Goal: Navigation & Orientation: Find specific page/section

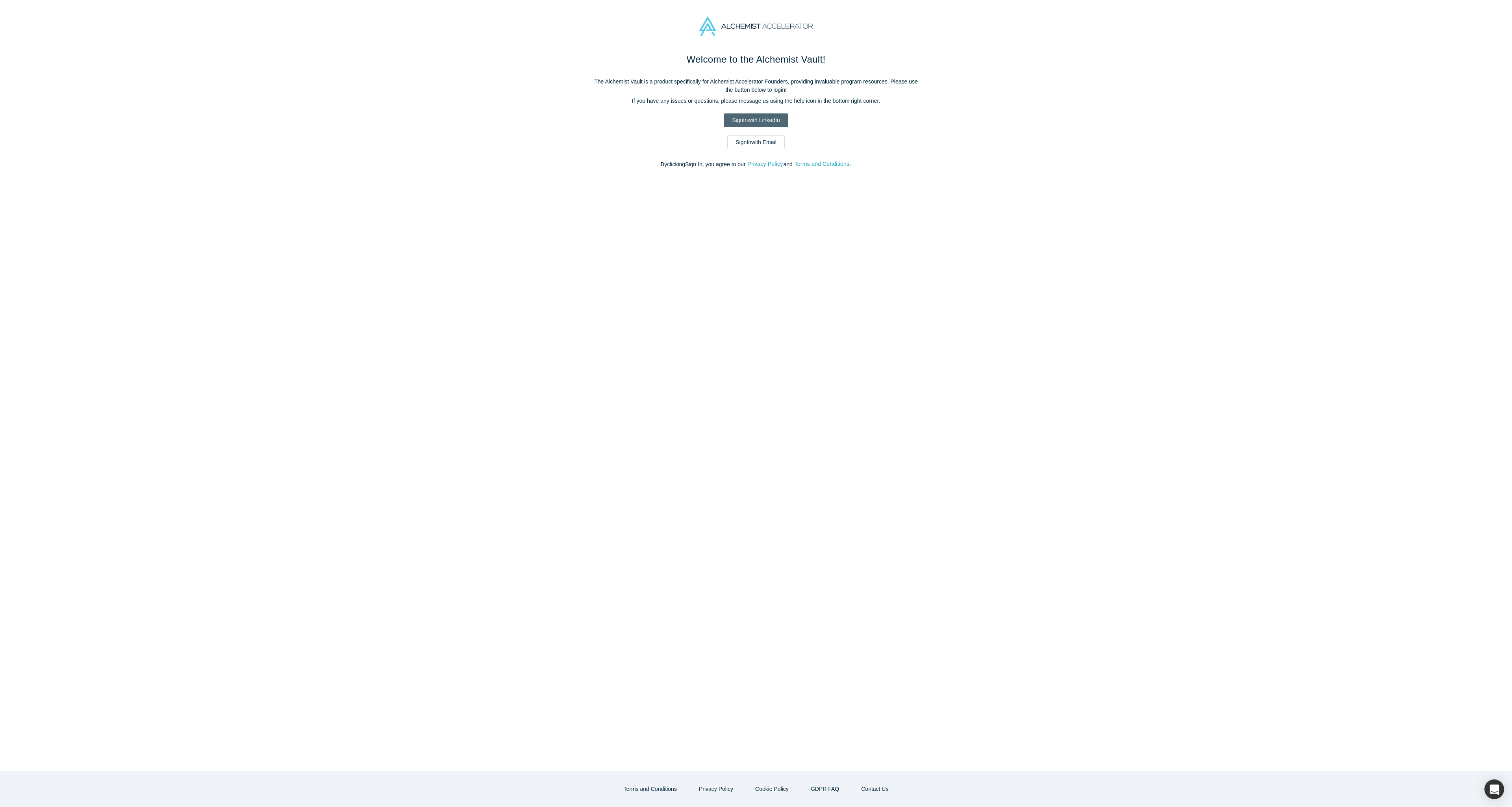
click at [761, 120] on link "Sign In with LinkedIn" at bounding box center [755, 120] width 64 height 13
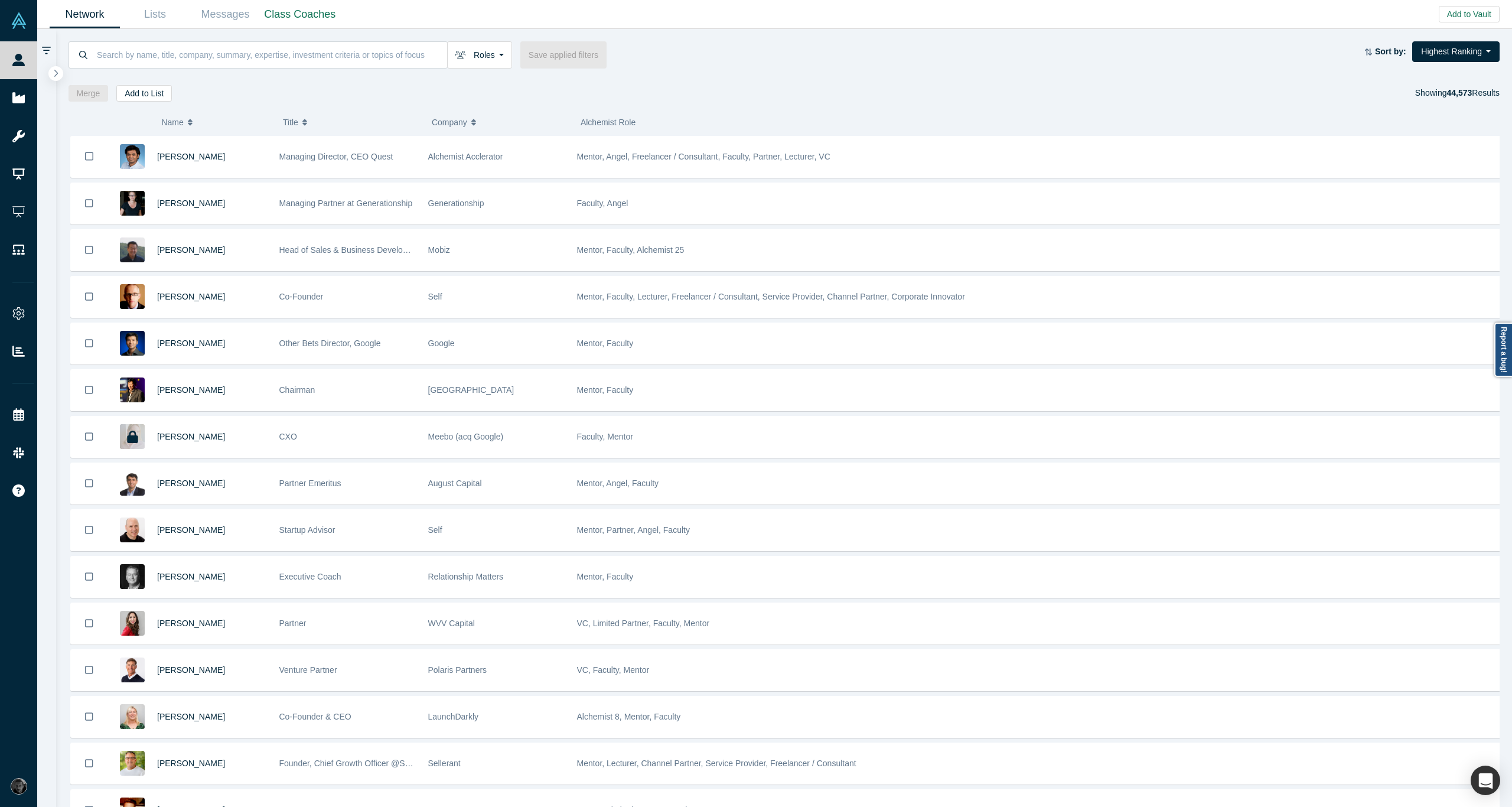
drag, startPoint x: 55, startPoint y: 17, endPoint x: 586, endPoint y: 19, distance: 531.0
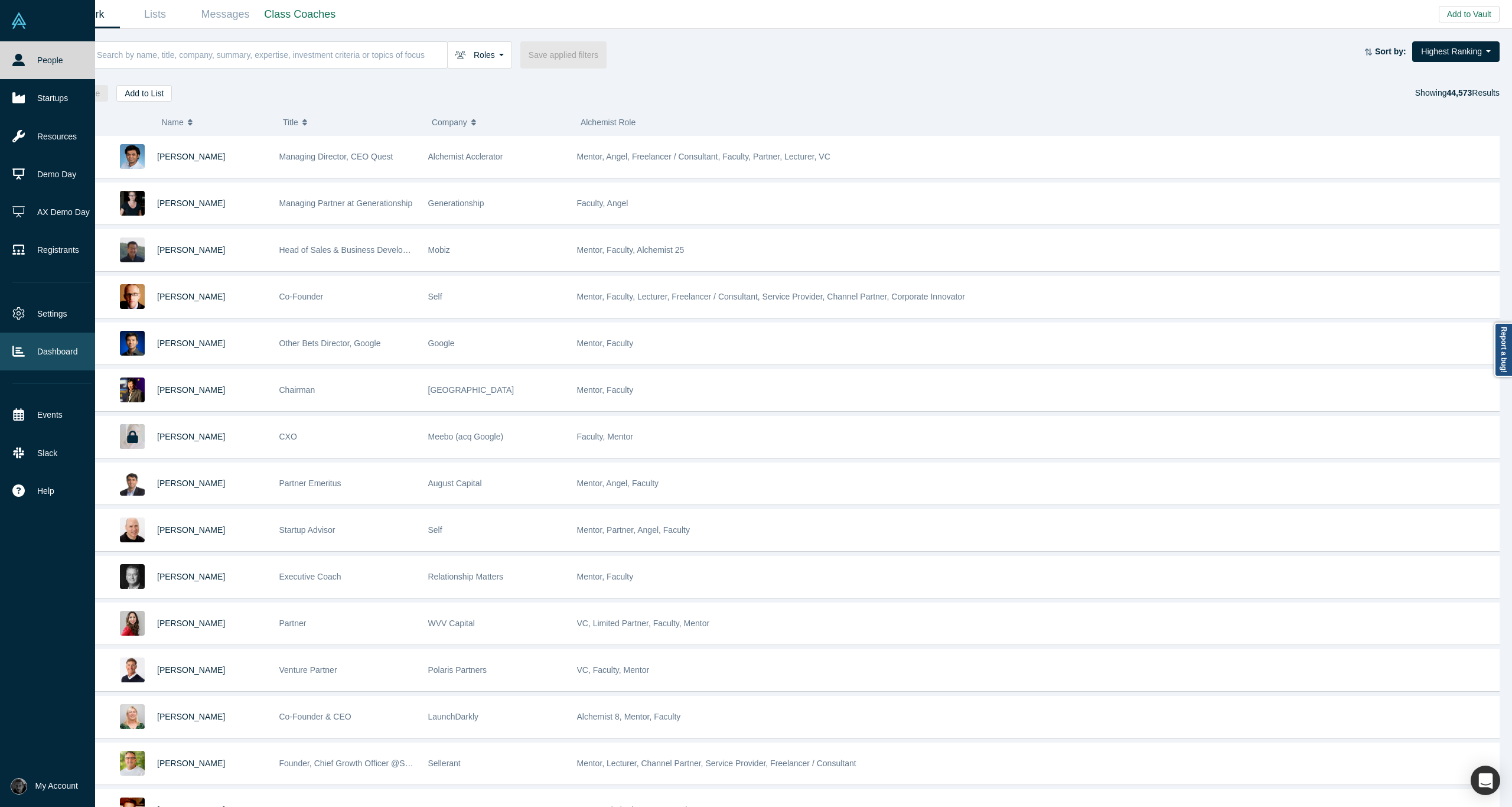
click at [55, 353] on link "Dashboard" at bounding box center [52, 352] width 104 height 38
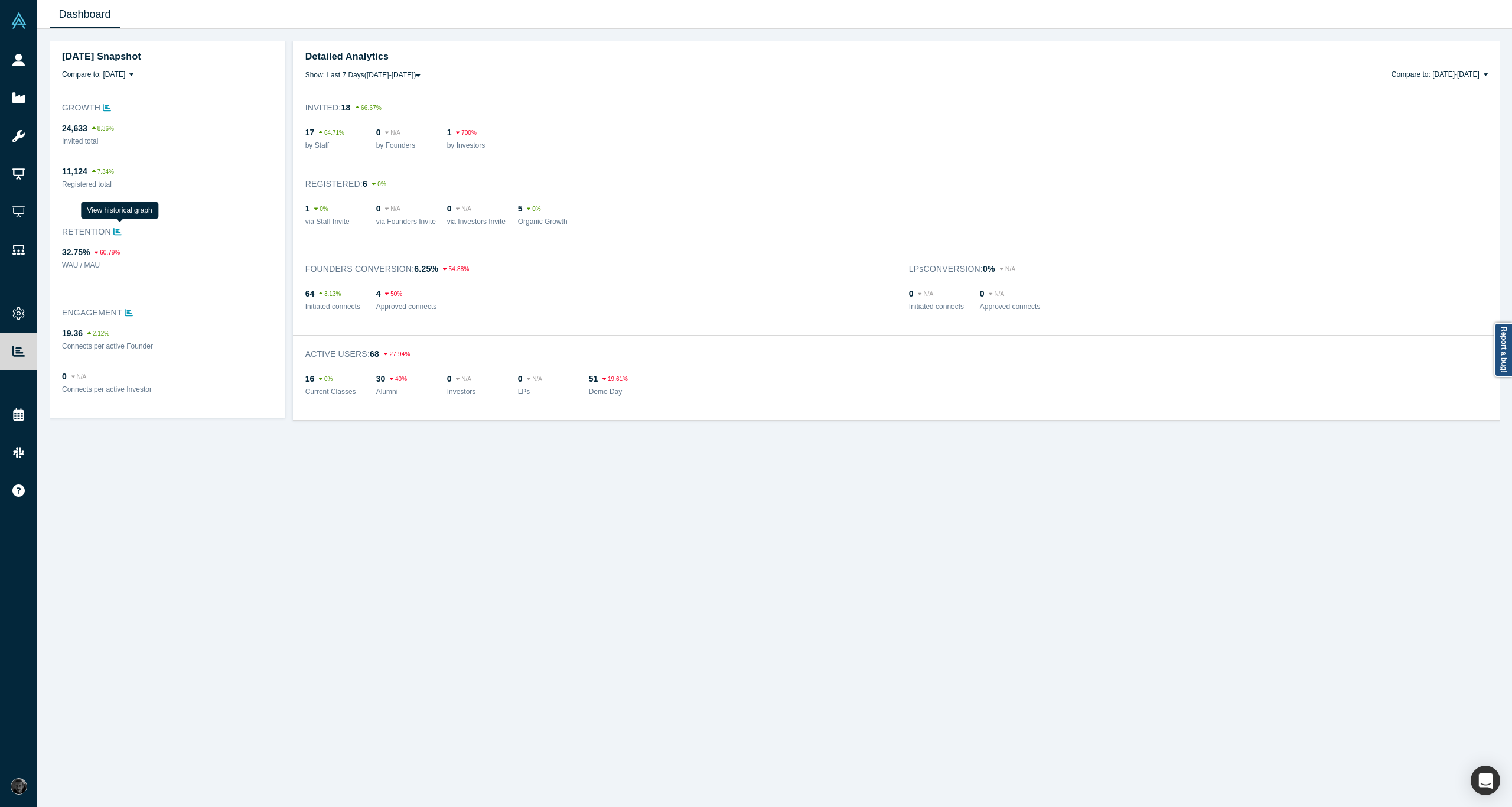
click at [114, 233] on icon at bounding box center [117, 231] width 8 height 8
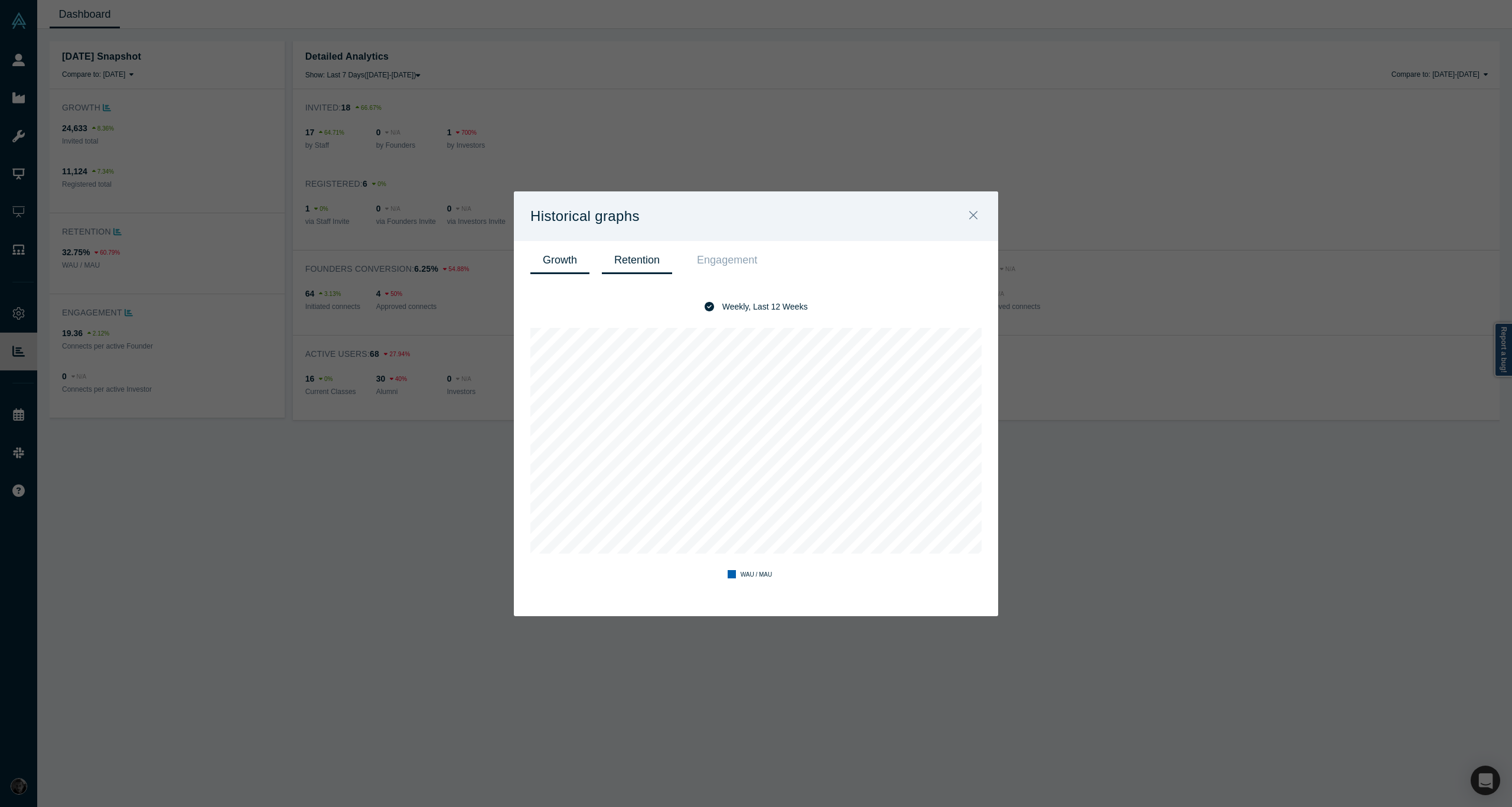
click at [556, 257] on link "Growth" at bounding box center [559, 261] width 59 height 28
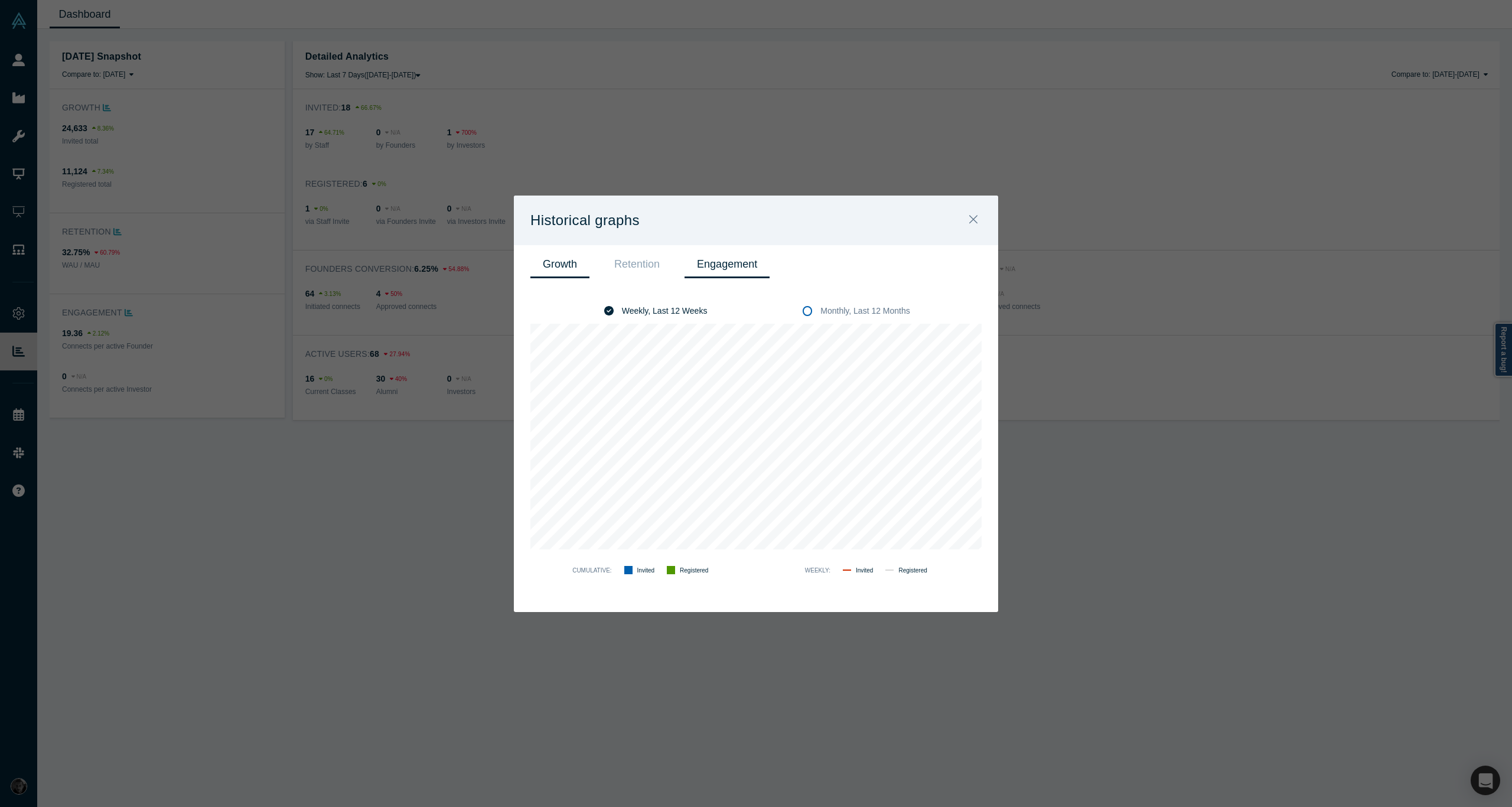
click at [715, 263] on link "Engagement" at bounding box center [726, 264] width 85 height 28
click at [963, 224] on button "Close" at bounding box center [973, 220] width 25 height 26
